Goal: Navigation & Orientation: Find specific page/section

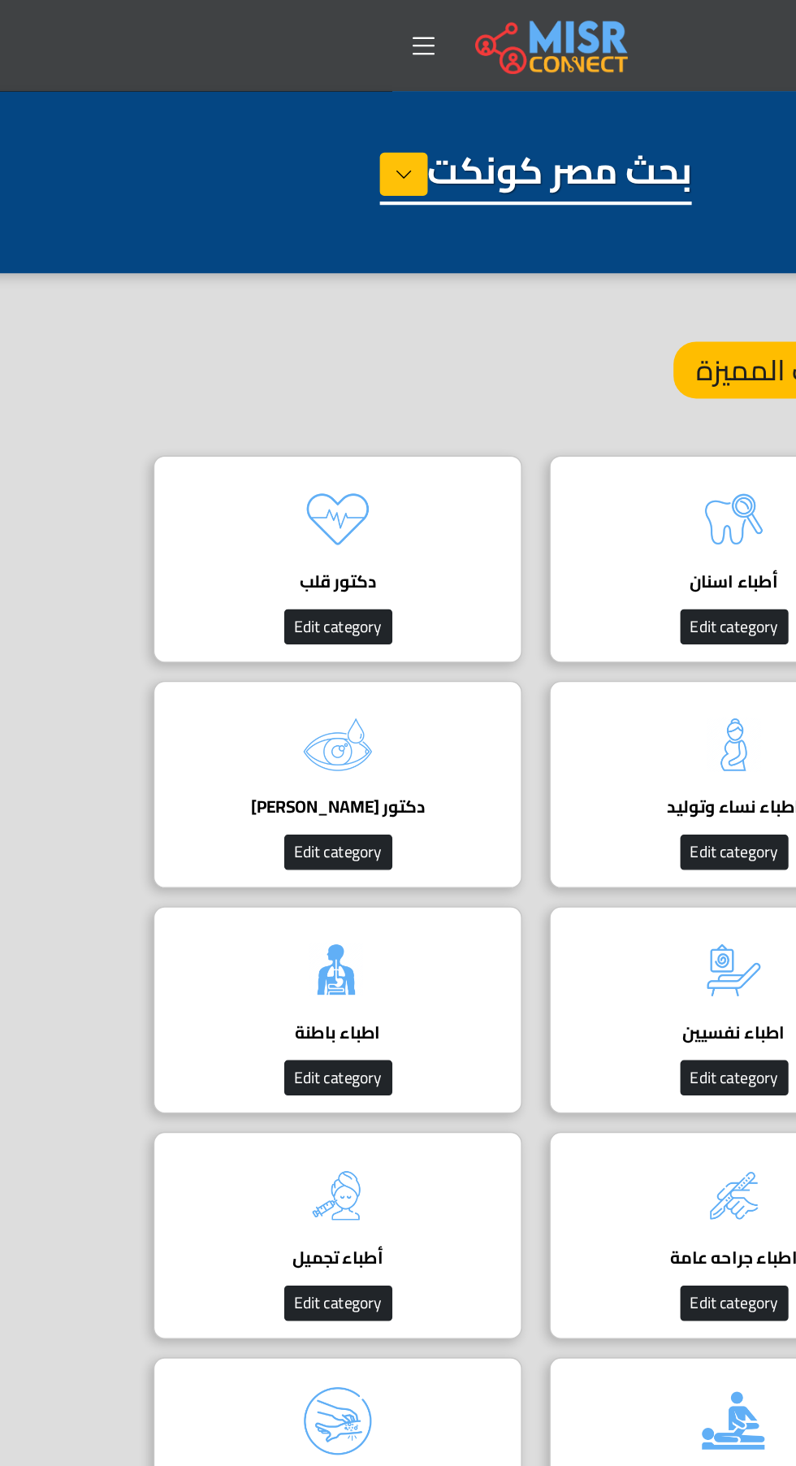
click at [365, 24] on img at bounding box center [409, 32] width 109 height 41
click at [345, 30] on link at bounding box center [409, 32] width 133 height 57
click at [318, 37] on icon at bounding box center [318, 32] width 23 height 23
